Goal: Find contact information: Find contact information

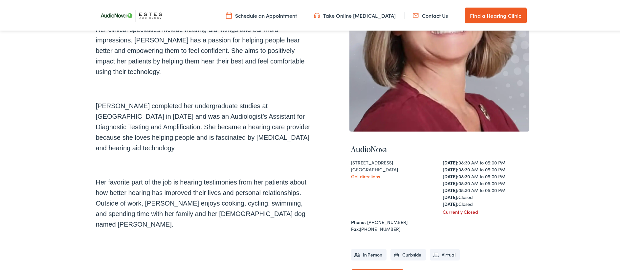
scroll to position [125, 0]
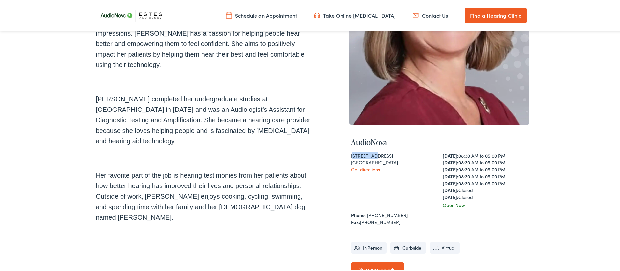
drag, startPoint x: 349, startPoint y: 153, endPoint x: 365, endPoint y: 156, distance: 16.3
click at [376, 156] on div "1529 Common Street" at bounding box center [393, 154] width 85 height 7
click at [365, 156] on div "1529 Common Street" at bounding box center [393, 154] width 85 height 7
click at [351, 155] on div "1529 Common Street" at bounding box center [393, 154] width 85 height 7
drag, startPoint x: 348, startPoint y: 155, endPoint x: 379, endPoint y: 155, distance: 30.5
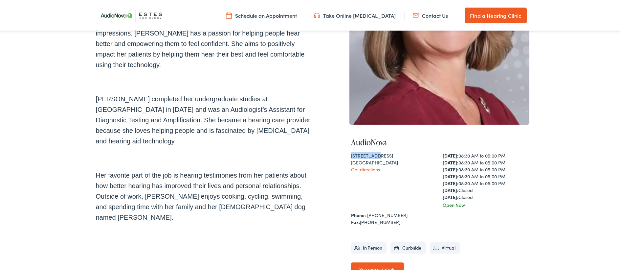
click at [379, 155] on div "AudioNova 1529 Common Street New Braunfels , TX 78130 Get directions Monday: 08…" at bounding box center [439, 211] width 180 height 177
copy div "1529 Common"
drag, startPoint x: 346, startPoint y: 160, endPoint x: 379, endPoint y: 161, distance: 32.5
click at [379, 161] on div "Home » Team Members » [PERSON_NAME] [PERSON_NAME] [PERSON_NAME], HAD , is a Hea…" at bounding box center [312, 117] width 433 height 365
click at [352, 152] on div "[STREET_ADDRESS]" at bounding box center [393, 154] width 85 height 7
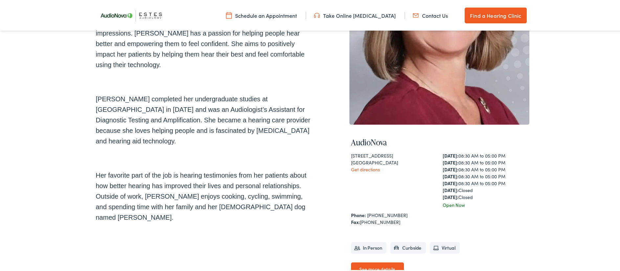
drag, startPoint x: 344, startPoint y: 151, endPoint x: 402, endPoint y: 160, distance: 58.1
click at [402, 160] on div "Home » Team Members » Toni Bailey Toni Bailey Toni Bailey, HAD , is a Hearing I…" at bounding box center [312, 117] width 433 height 365
copy div "1529 Common Street New Braunfels , TX 78130"
click at [397, 195] on div "1529 Common Street New Braunfels , TX 78130 Get directions" at bounding box center [393, 179] width 85 height 56
drag, startPoint x: 346, startPoint y: 151, endPoint x: 392, endPoint y: 169, distance: 49.9
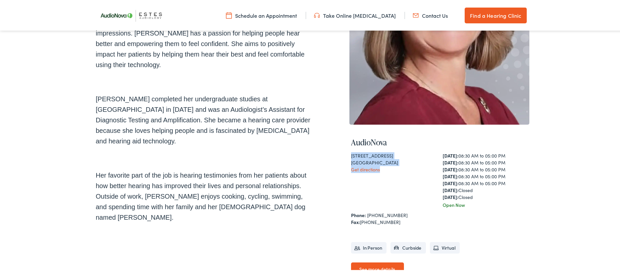
click at [392, 169] on div "Home » Team Members » Toni Bailey Toni Bailey Toni Bailey, HAD , is a Hearing I…" at bounding box center [312, 117] width 433 height 365
copy div "1529 Common Street New Braunfels , TX 78130 Get directions"
click at [396, 165] on div "Get directions" at bounding box center [393, 168] width 85 height 7
click at [394, 162] on div "[GEOGRAPHIC_DATA]" at bounding box center [393, 161] width 85 height 7
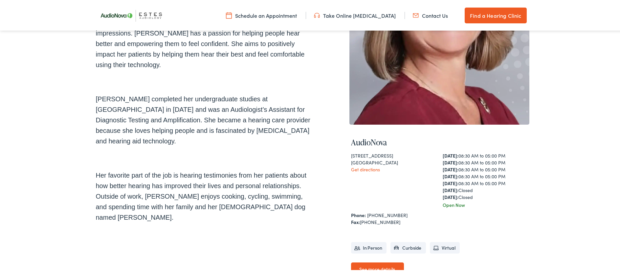
copy div "78130"
drag, startPoint x: 402, startPoint y: 215, endPoint x: 364, endPoint y: 214, distance: 38.1
click at [364, 214] on div "Phone: 830-643-0033" at bounding box center [439, 213] width 177 height 7
copy link "[PHONE_NUMBER]"
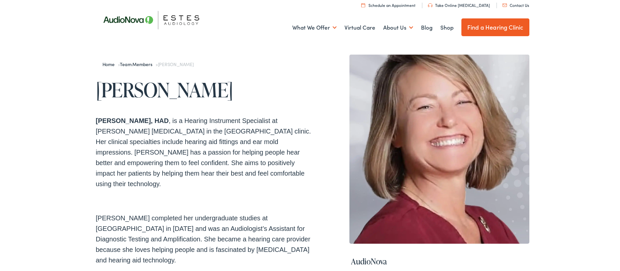
scroll to position [8, 0]
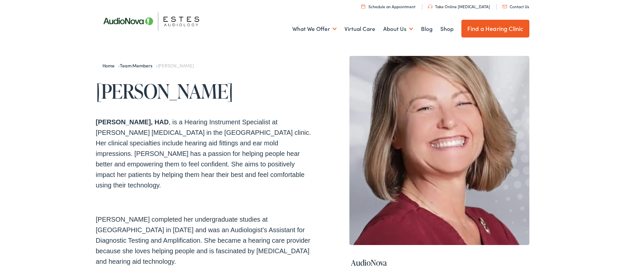
click at [516, 6] on link "Contact Us" at bounding box center [515, 6] width 27 height 6
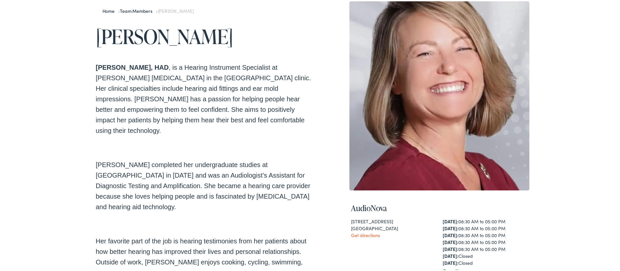
scroll to position [0, 0]
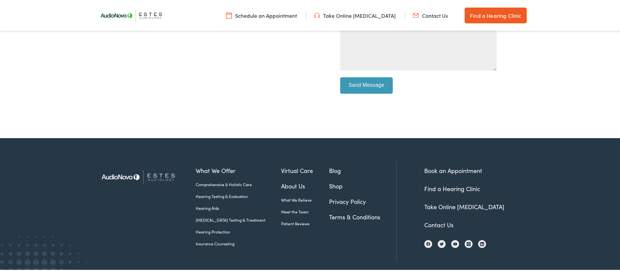
scroll to position [299, 0]
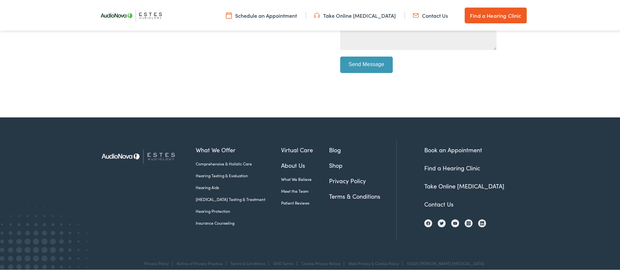
click at [428, 18] on link "Contact Us" at bounding box center [430, 14] width 35 height 7
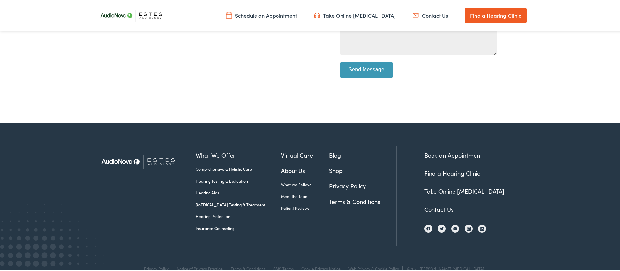
scroll to position [299, 0]
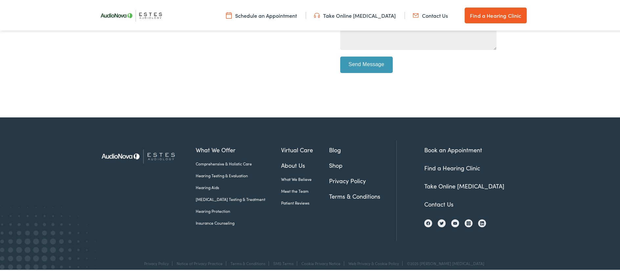
click at [438, 205] on link "Contact Us" at bounding box center [438, 203] width 29 height 8
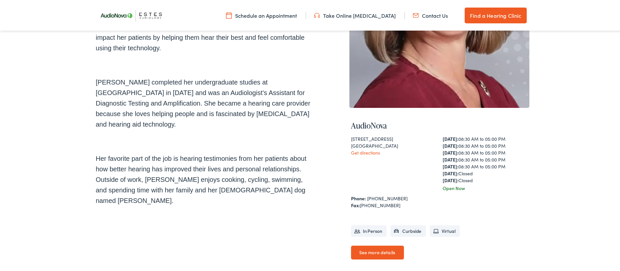
scroll to position [142, 0]
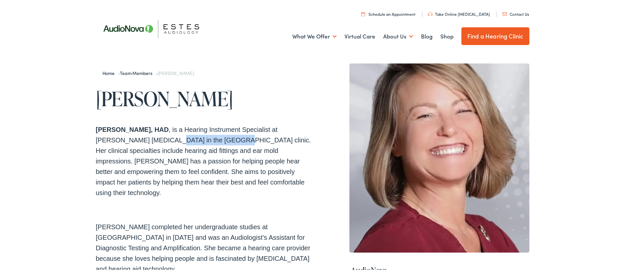
drag, startPoint x: 105, startPoint y: 137, endPoint x: 164, endPoint y: 139, distance: 58.5
click at [164, 139] on p "Toni Bailey, HAD , is a Hearing Instrument Specialist at Estes Audiology in the…" at bounding box center [204, 160] width 217 height 74
copy p "New Braunfels clinic"
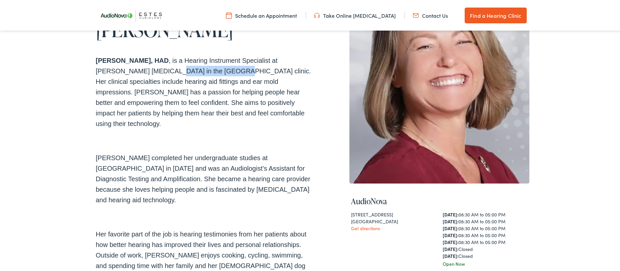
scroll to position [67, 0]
drag, startPoint x: 343, startPoint y: 210, endPoint x: 396, endPoint y: 216, distance: 53.6
click at [396, 216] on div "Home » Team Members » Toni Bailey Toni Bailey Toni Bailey, HAD , is a Hearing I…" at bounding box center [312, 175] width 433 height 365
